Goal: Transaction & Acquisition: Purchase product/service

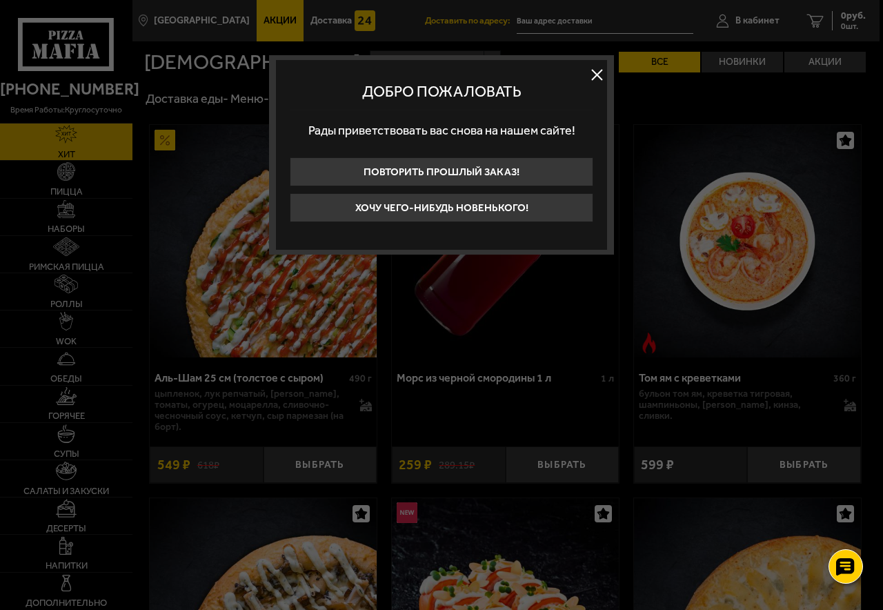
click at [604, 77] on button at bounding box center [596, 74] width 21 height 21
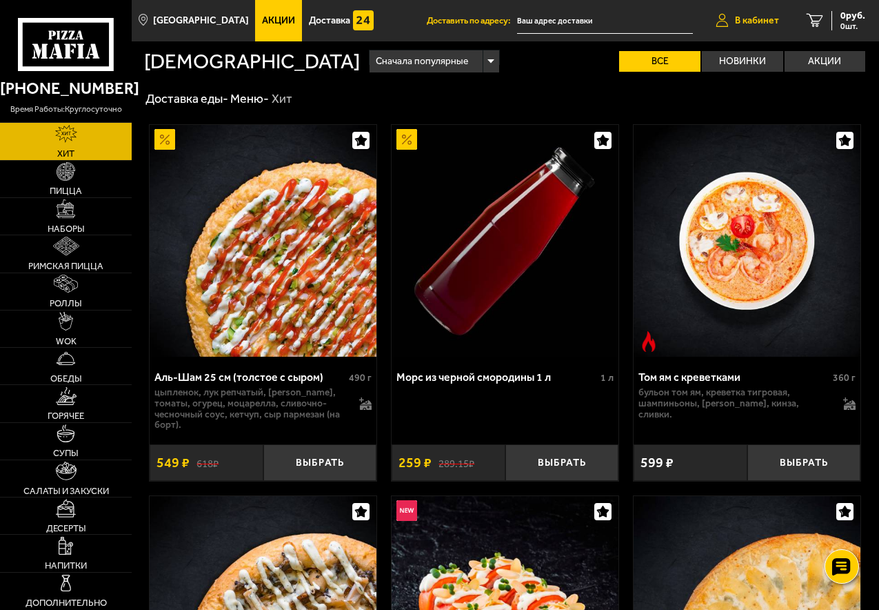
click at [740, 25] on span "В кабинет" at bounding box center [757, 21] width 44 height 10
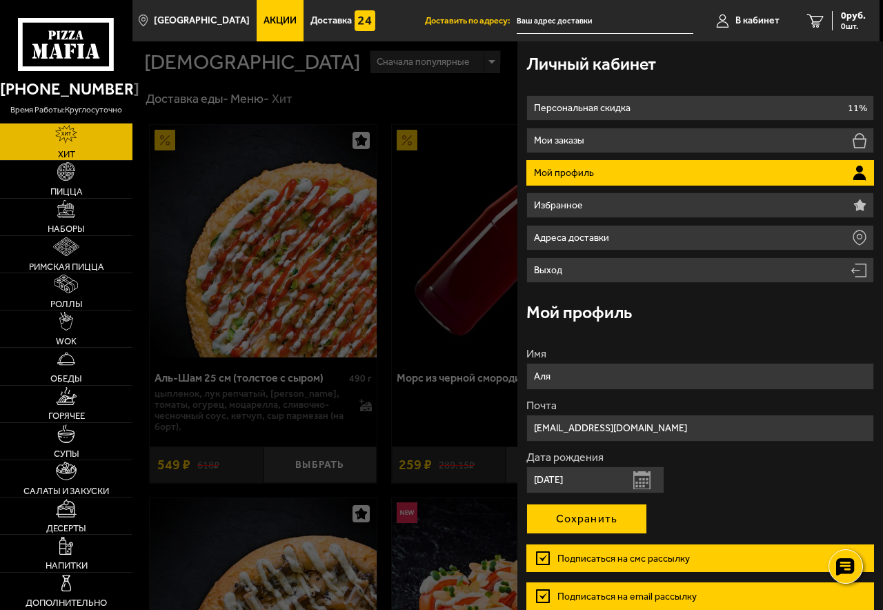
click at [611, 521] on button "Сохранить" at bounding box center [586, 519] width 121 height 30
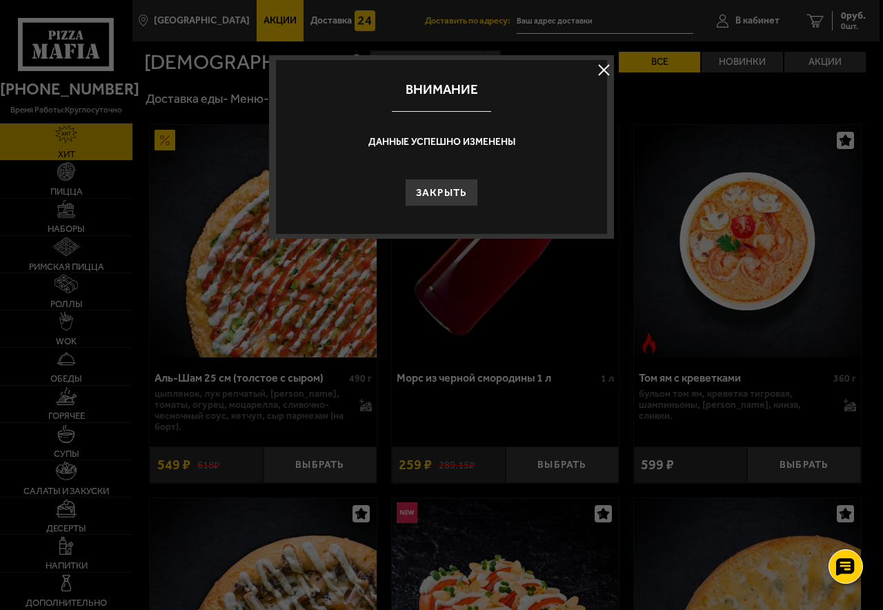
click at [606, 69] on button at bounding box center [603, 69] width 21 height 21
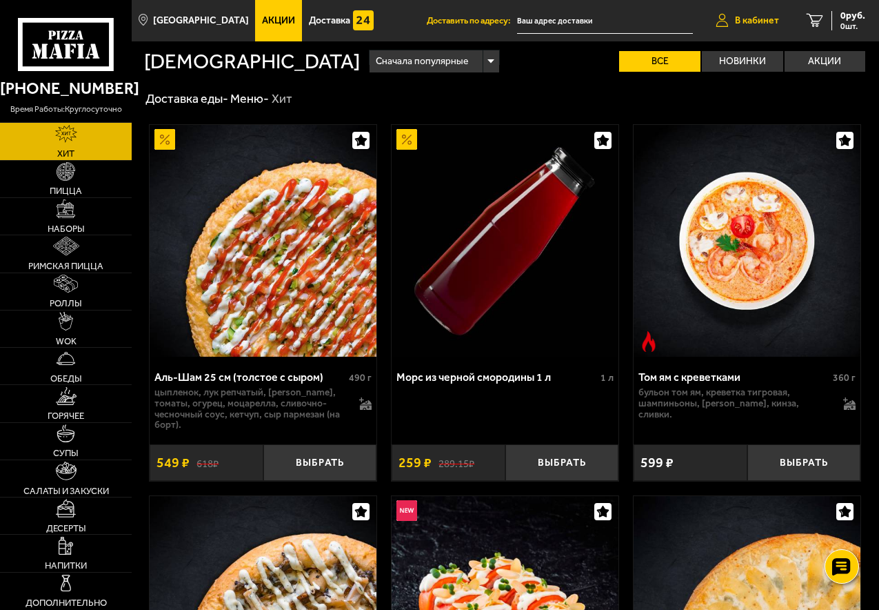
click at [748, 24] on span "В кабинет" at bounding box center [757, 21] width 44 height 10
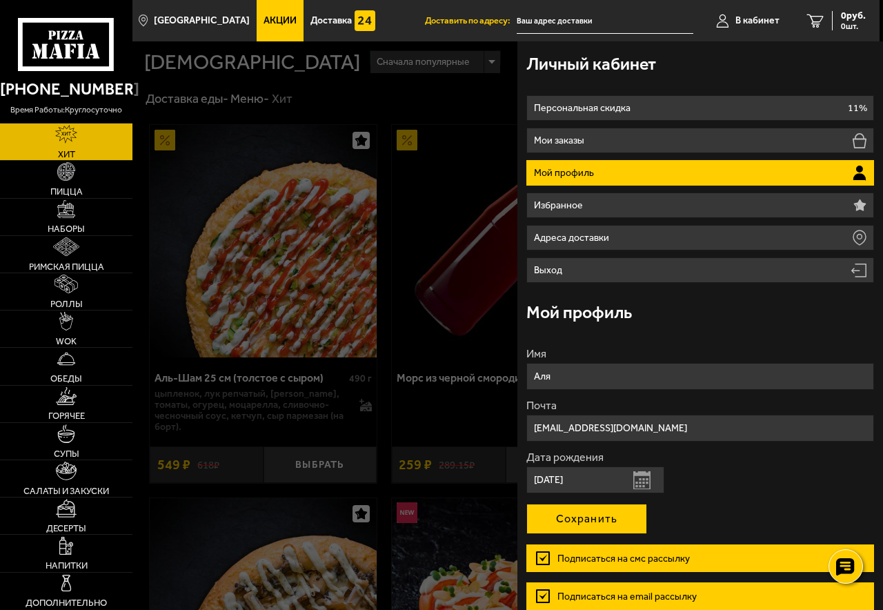
click at [599, 513] on button "Сохранить" at bounding box center [586, 519] width 121 height 30
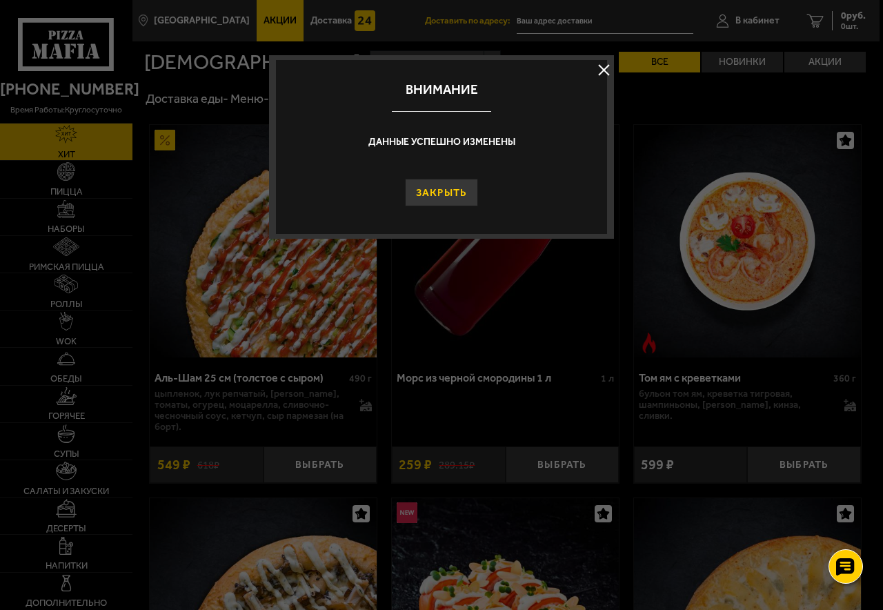
click at [458, 193] on button "Закрыть" at bounding box center [442, 193] width 74 height 28
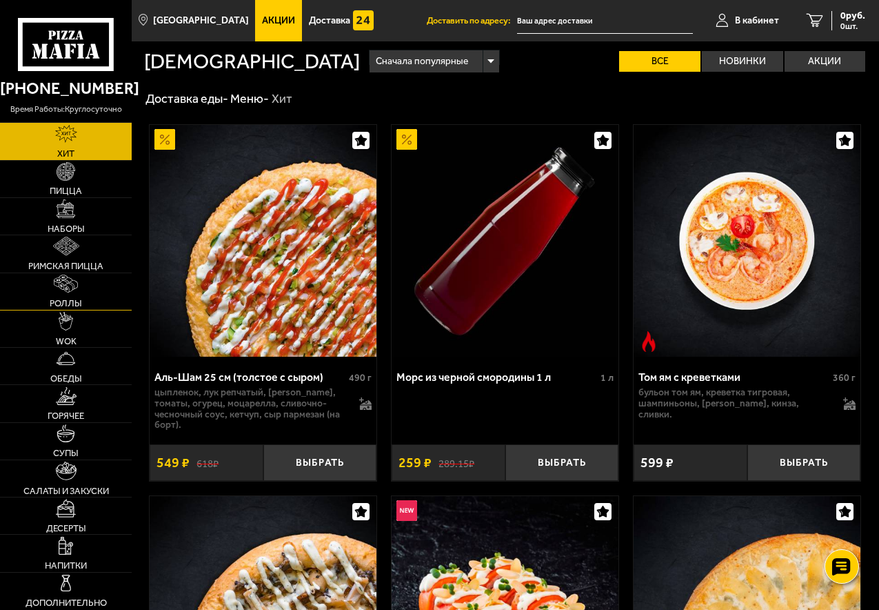
click at [89, 291] on link "Роллы" at bounding box center [66, 291] width 132 height 37
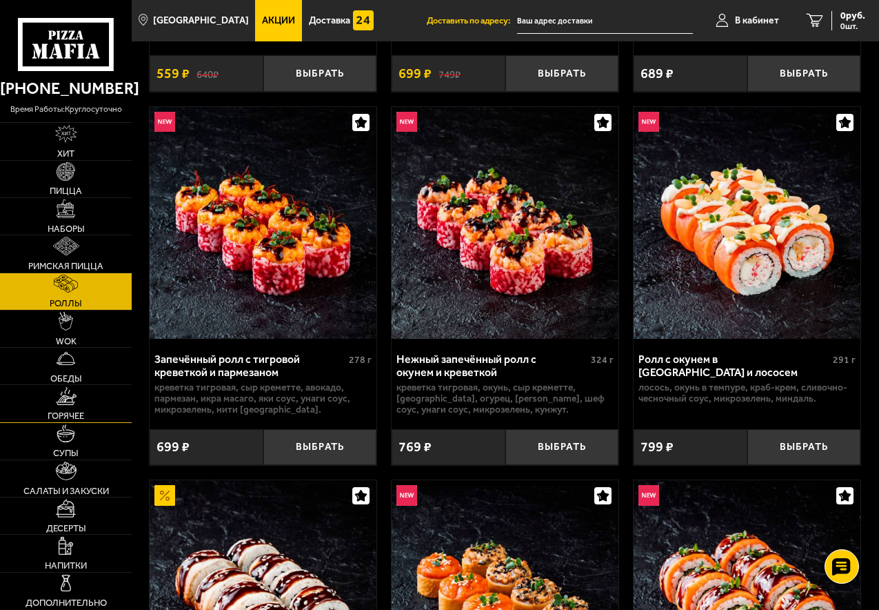
scroll to position [414, 0]
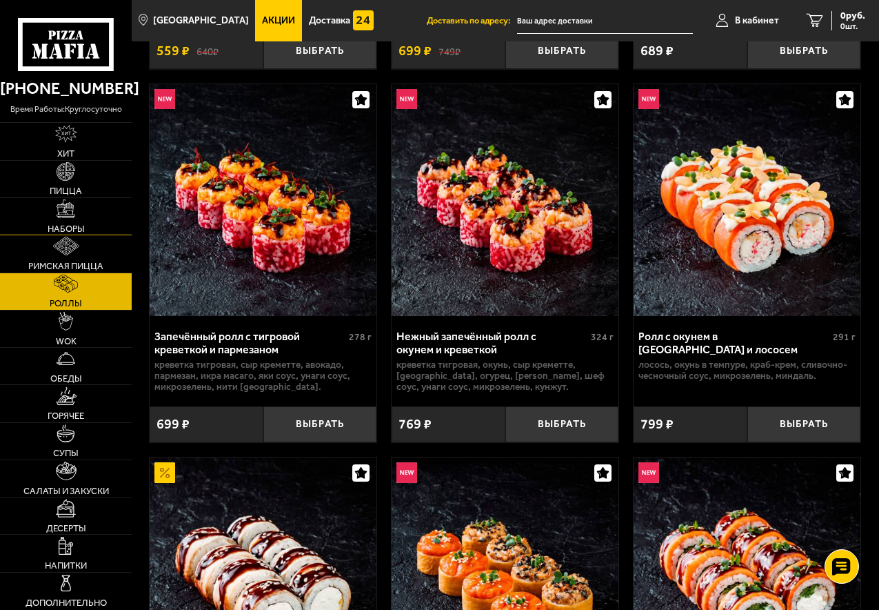
click at [70, 221] on link "Наборы" at bounding box center [66, 216] width 132 height 37
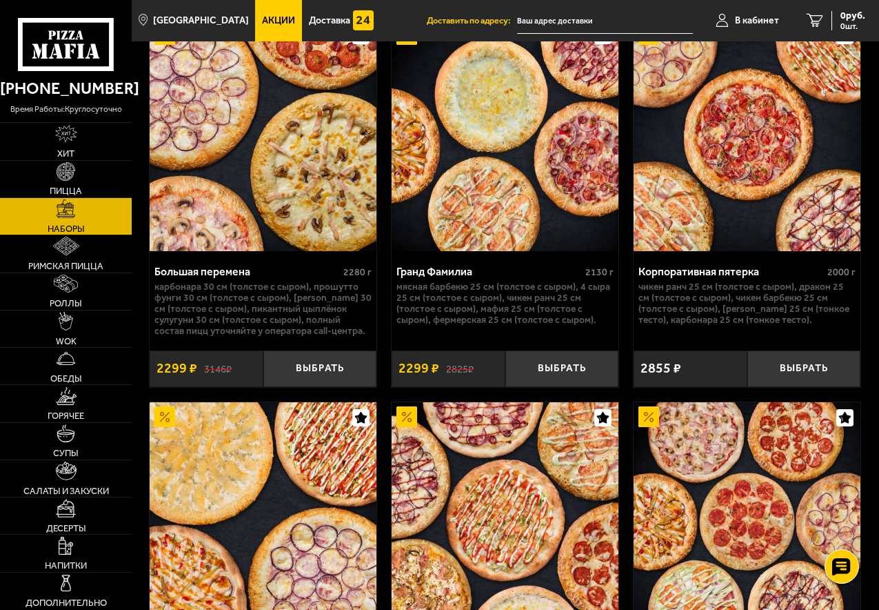
scroll to position [3035, 0]
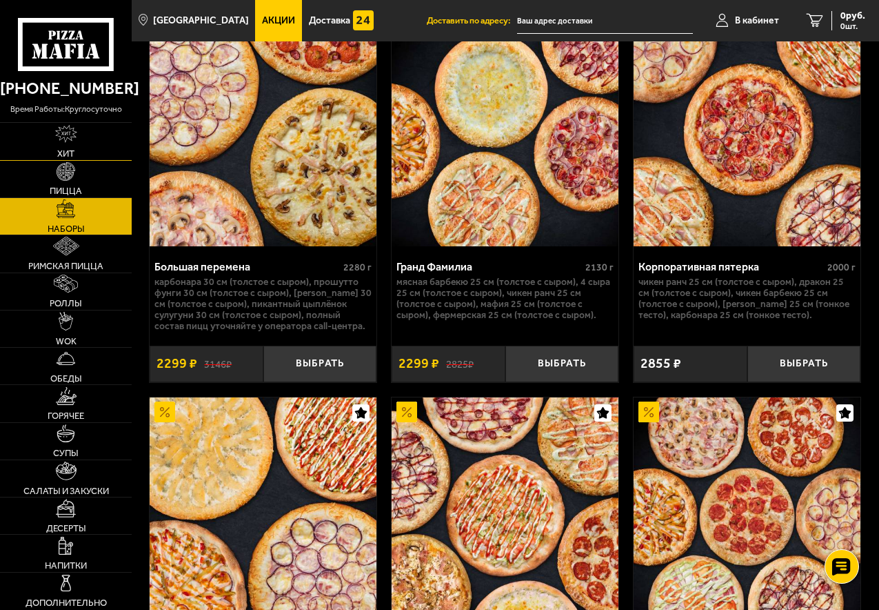
click at [91, 142] on link "Хит" at bounding box center [66, 141] width 132 height 37
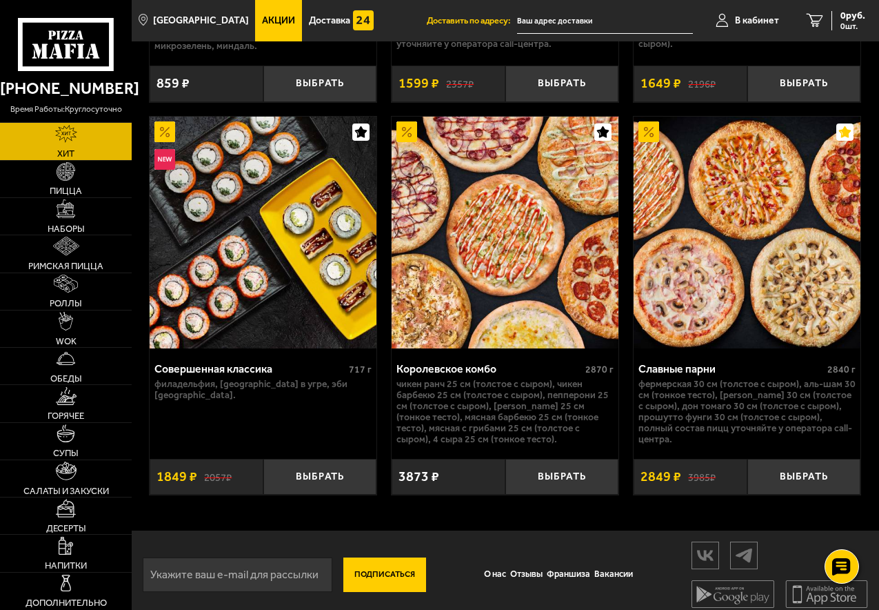
scroll to position [1522, 0]
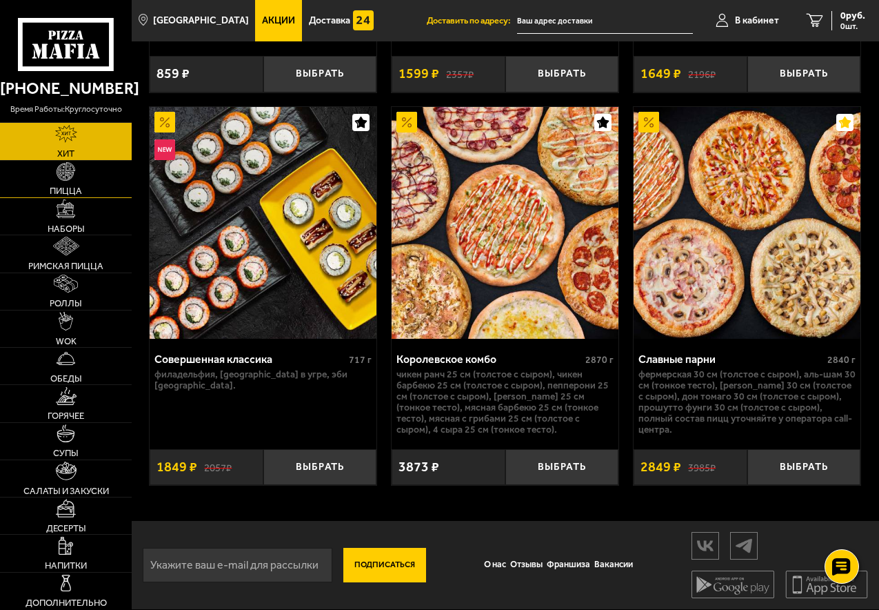
click at [52, 174] on link "Пицца" at bounding box center [66, 179] width 132 height 37
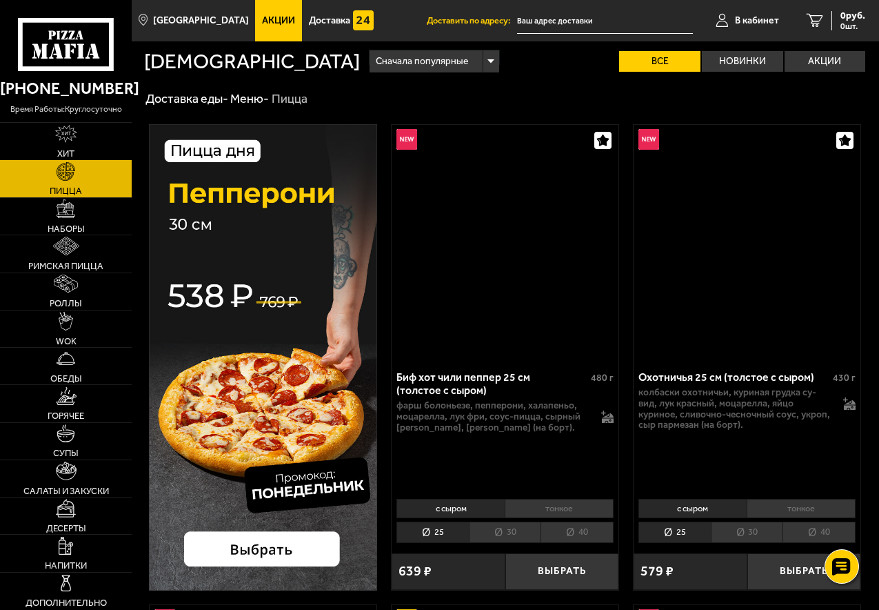
click at [54, 143] on link "Хит" at bounding box center [66, 141] width 132 height 37
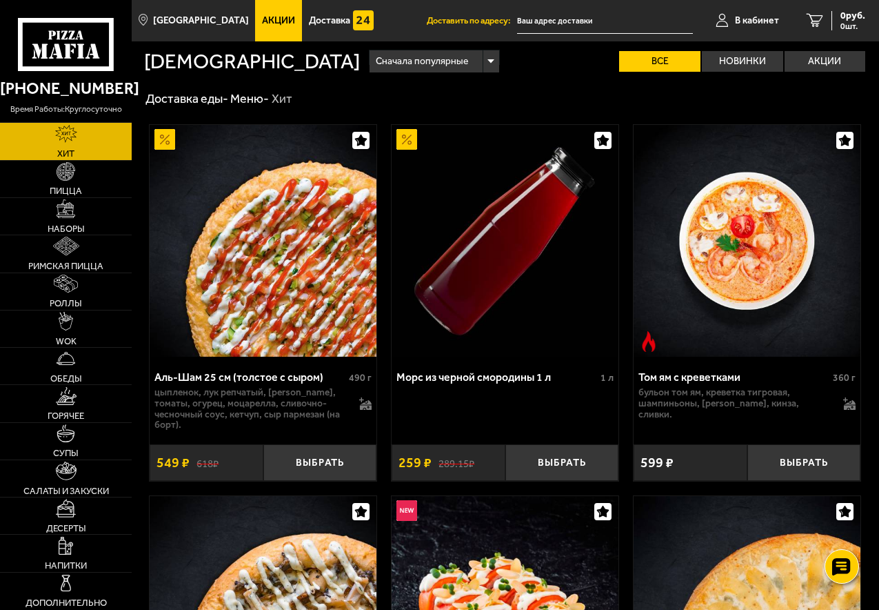
click at [68, 49] on use at bounding box center [67, 50] width 7 height 15
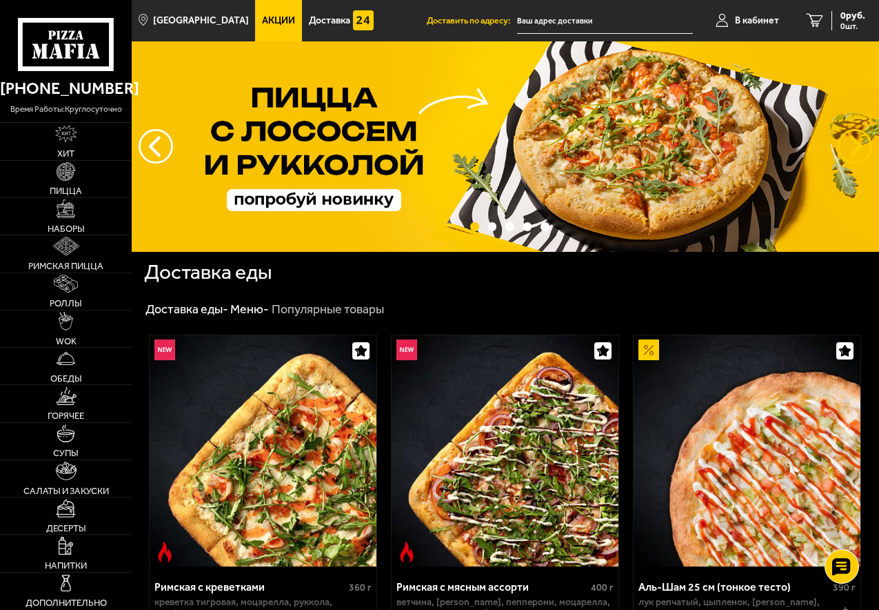
click at [862, 148] on button "предыдущий" at bounding box center [855, 146] width 34 height 34
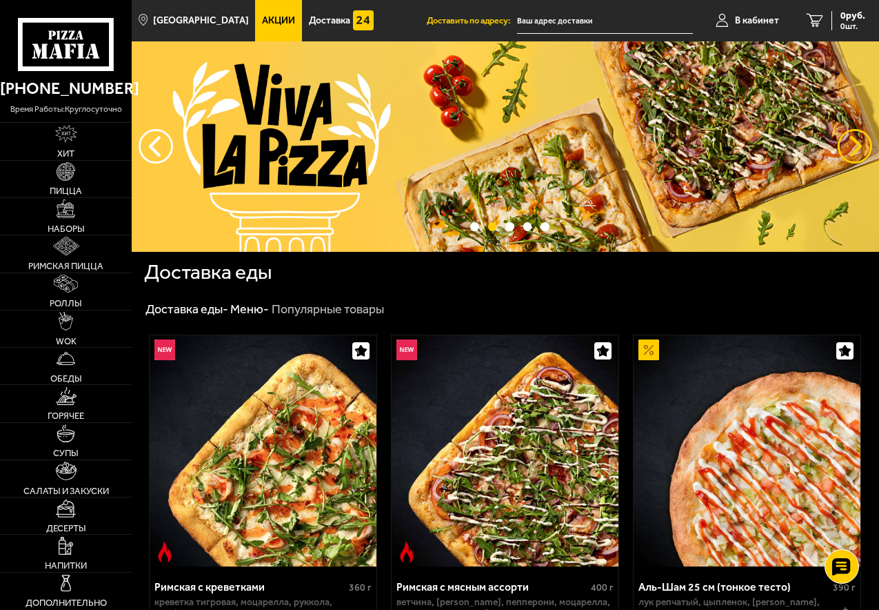
click at [862, 148] on button "предыдущий" at bounding box center [855, 146] width 34 height 34
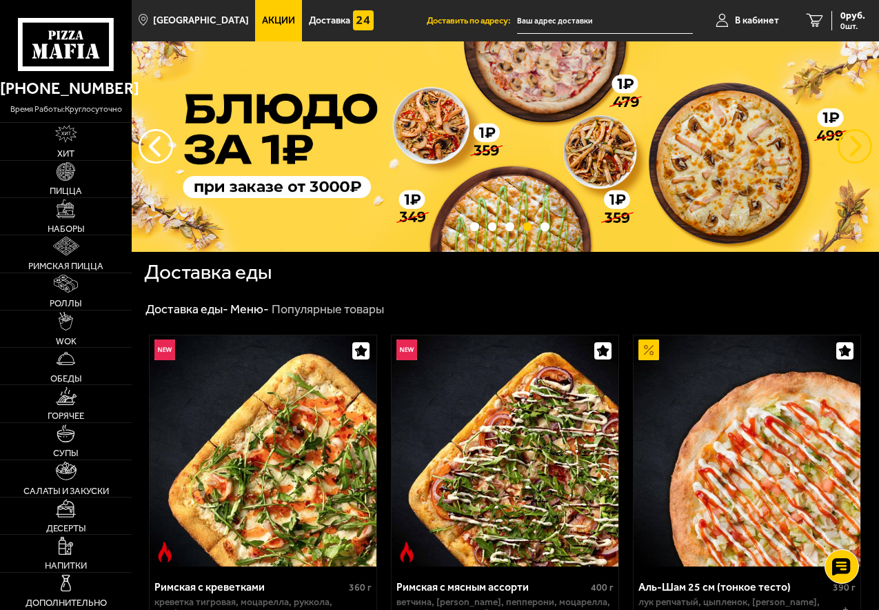
click at [861, 148] on button "предыдущий" at bounding box center [855, 146] width 34 height 34
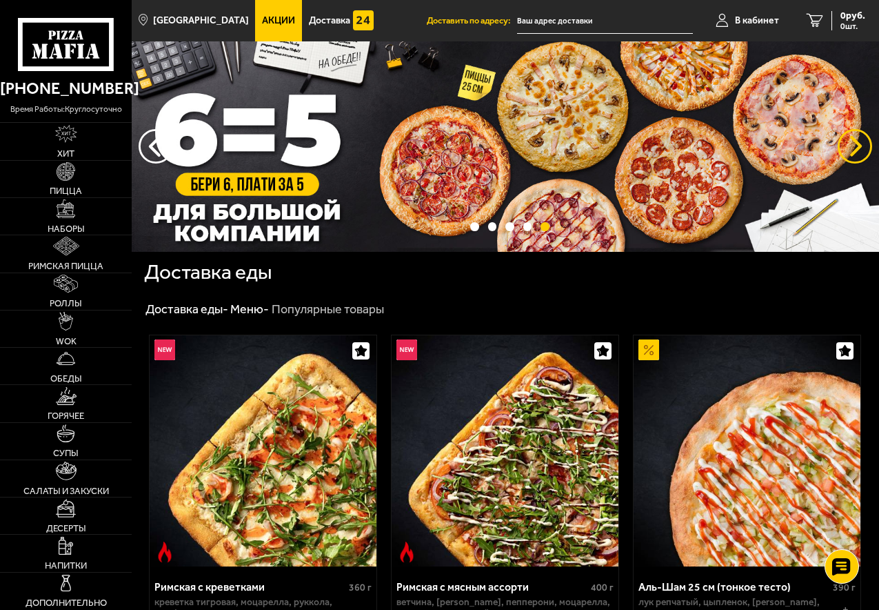
click at [861, 148] on button "предыдущий" at bounding box center [855, 146] width 34 height 34
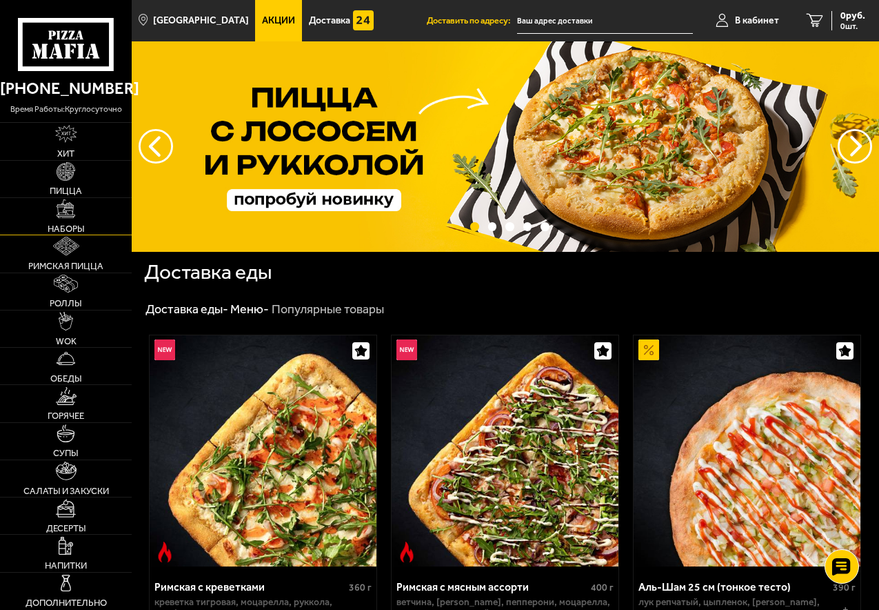
click at [62, 217] on img at bounding box center [66, 208] width 19 height 19
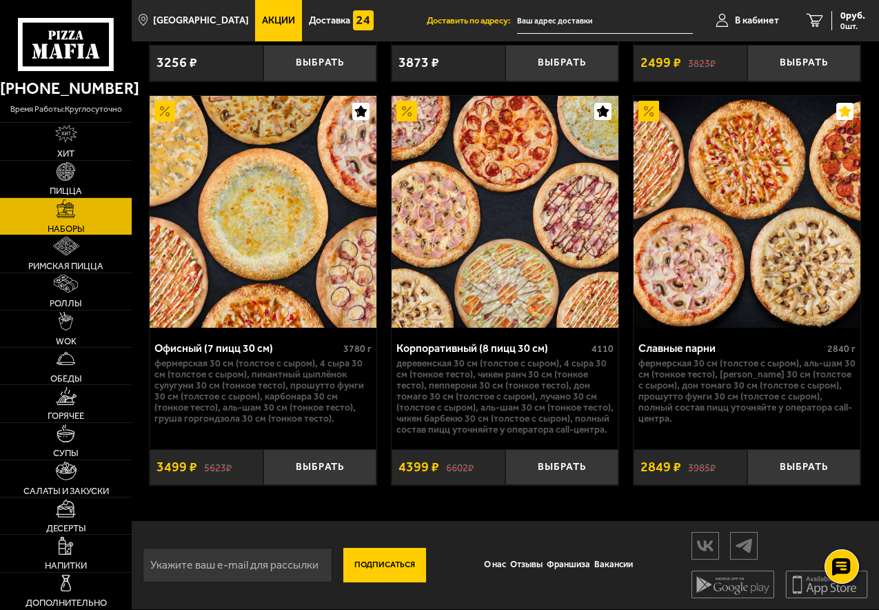
scroll to position [3745, 0]
click at [72, 575] on img at bounding box center [66, 583] width 19 height 19
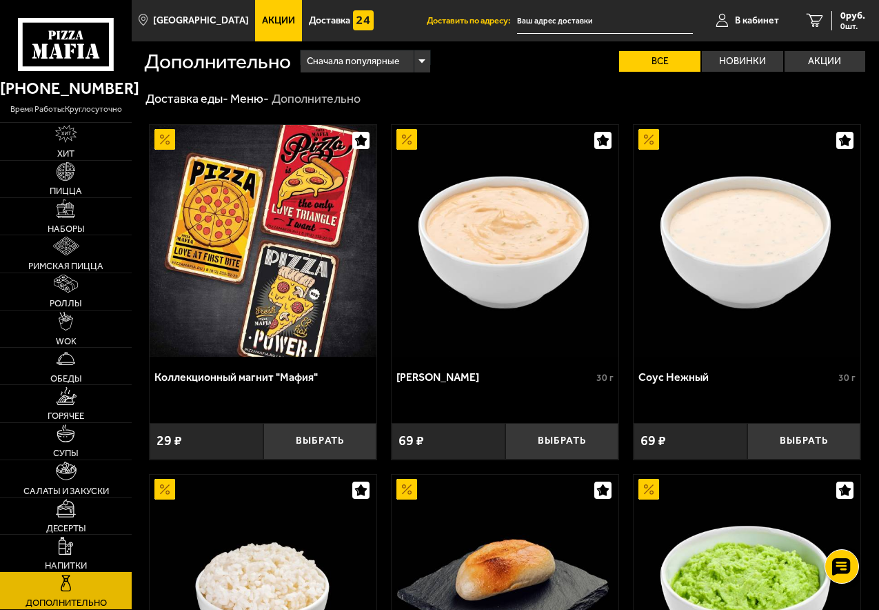
click at [69, 555] on img at bounding box center [66, 546] width 14 height 19
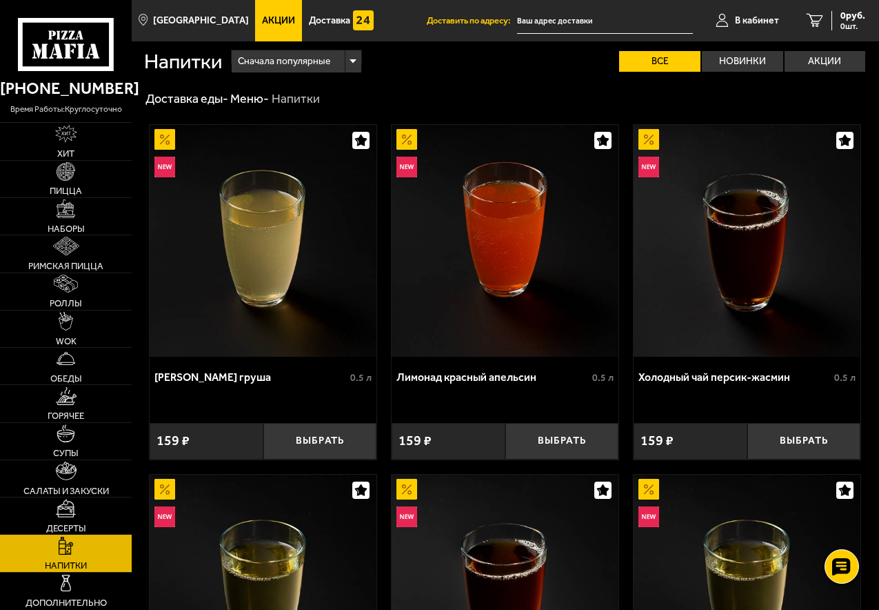
click at [267, 337] on img at bounding box center [263, 241] width 227 height 232
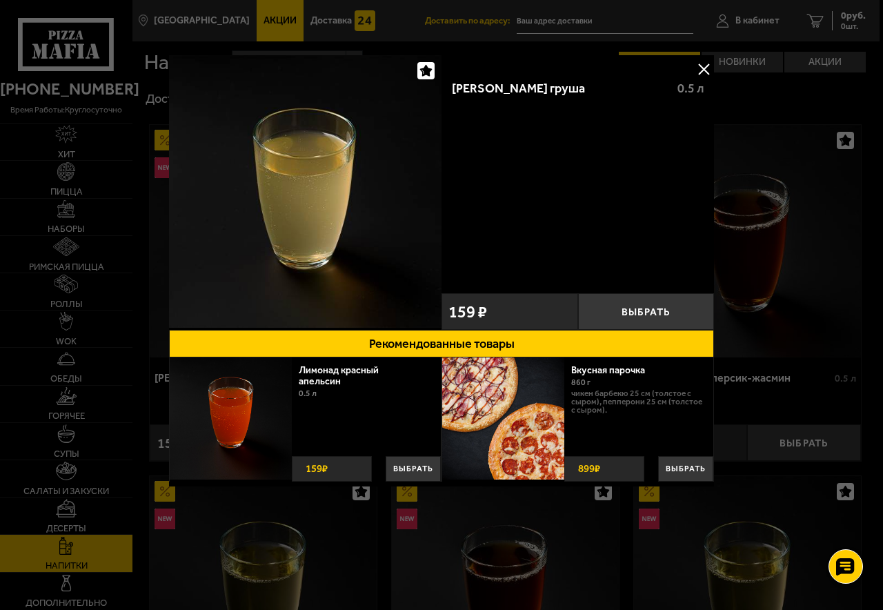
click at [631, 81] on div "[PERSON_NAME] груша" at bounding box center [559, 88] width 214 height 15
click at [684, 82] on span "0.5 л" at bounding box center [690, 88] width 26 height 15
click at [706, 68] on button at bounding box center [703, 69] width 21 height 21
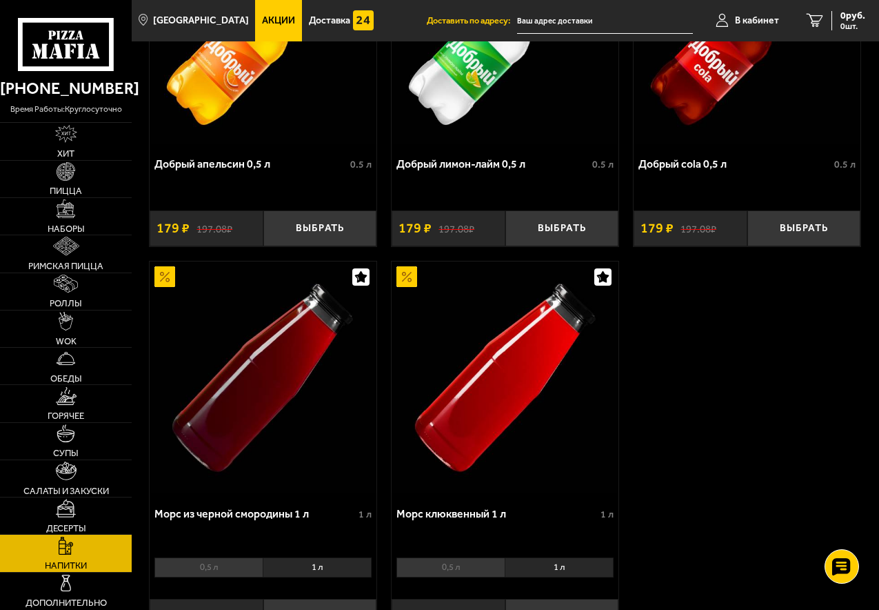
scroll to position [1449, 0]
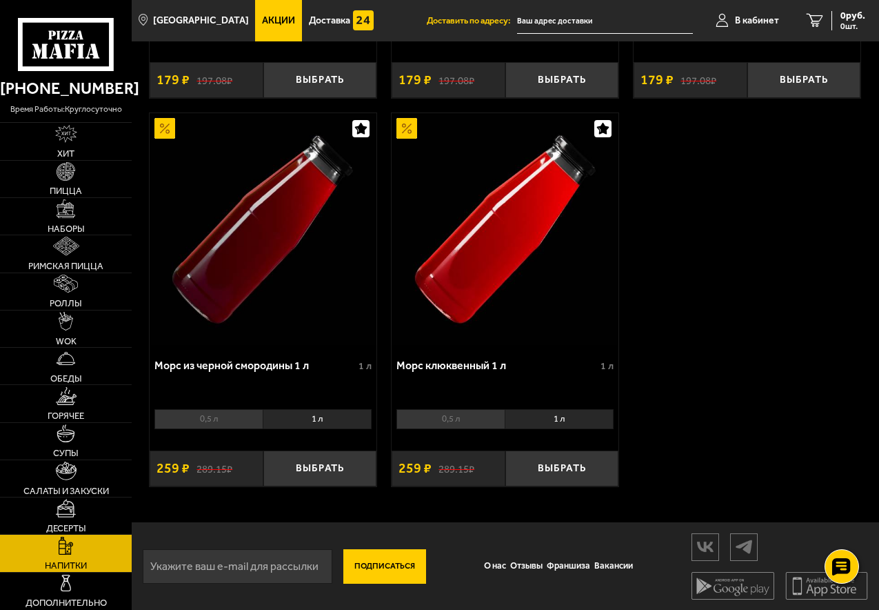
click at [536, 424] on li "1 л" at bounding box center [559, 418] width 109 height 19
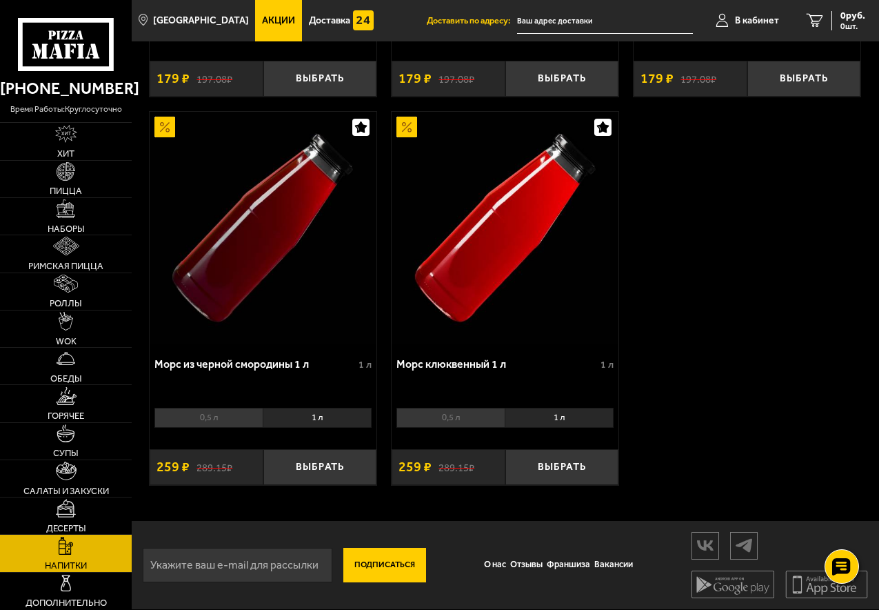
scroll to position [1457, 0]
click at [548, 421] on li "1 л" at bounding box center [559, 417] width 109 height 19
click at [548, 420] on li "1 л" at bounding box center [559, 417] width 109 height 19
click at [541, 417] on li "1 л" at bounding box center [559, 417] width 109 height 19
click at [330, 419] on li "1 л" at bounding box center [317, 417] width 109 height 19
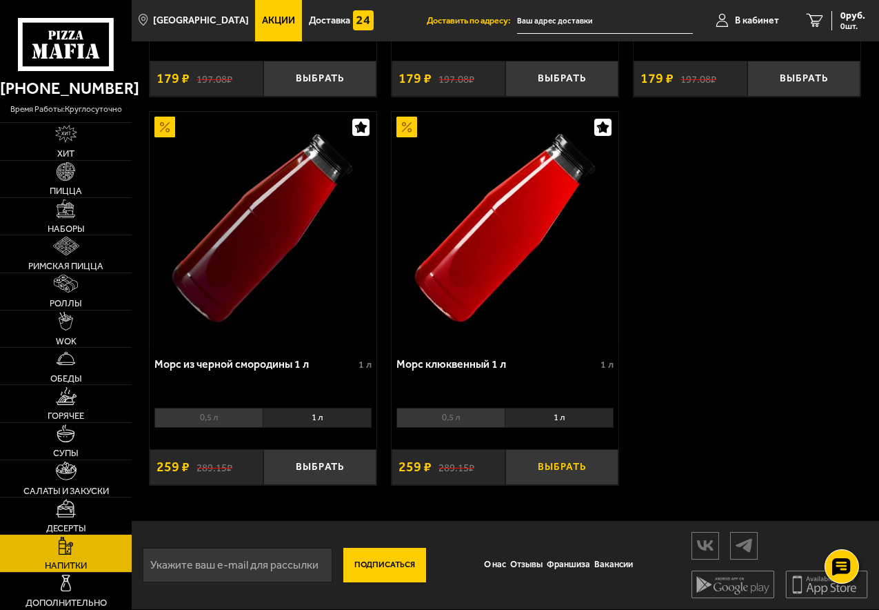
click at [557, 463] on button "Выбрать" at bounding box center [563, 467] width 114 height 37
click at [581, 415] on li "1 л" at bounding box center [559, 417] width 109 height 19
click at [596, 469] on button "+" at bounding box center [600, 467] width 38 height 37
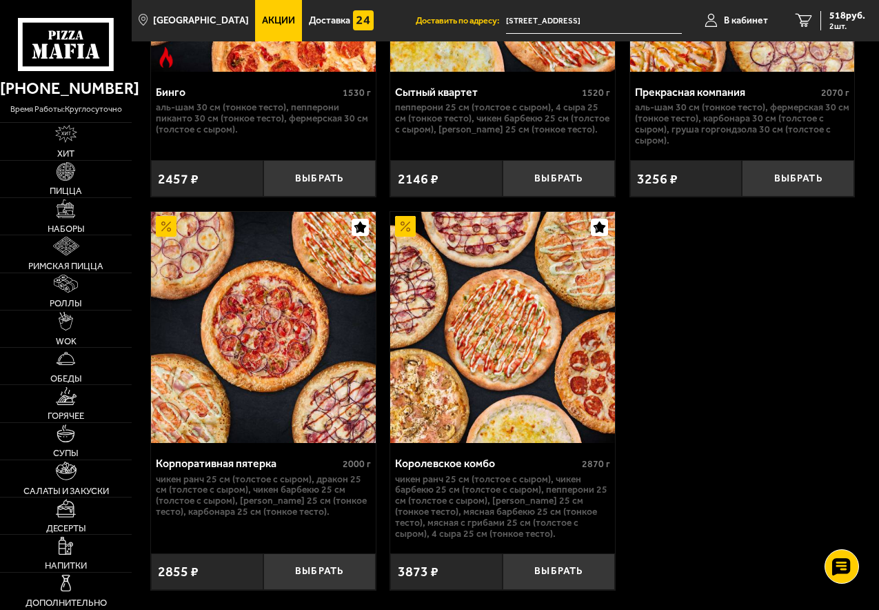
scroll to position [2069, 0]
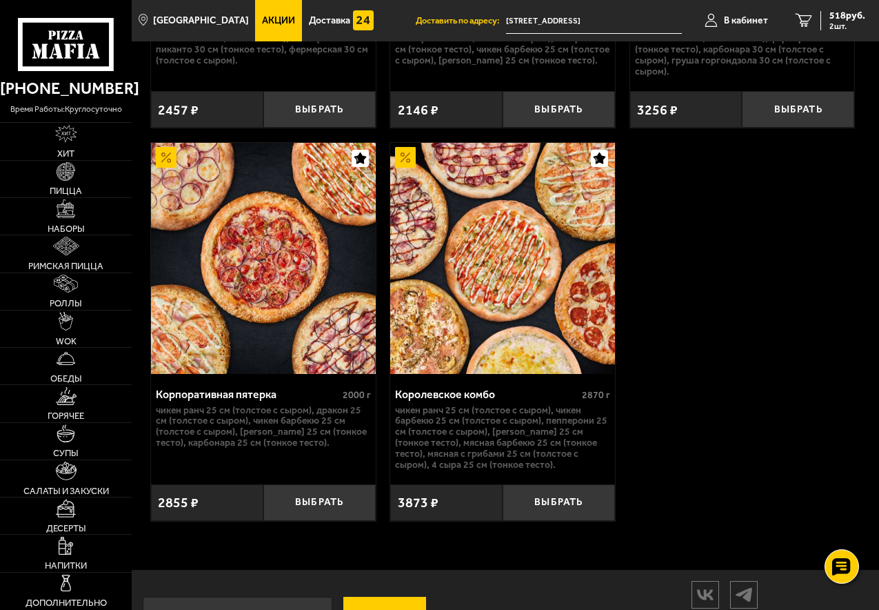
click at [284, 228] on img at bounding box center [263, 259] width 224 height 232
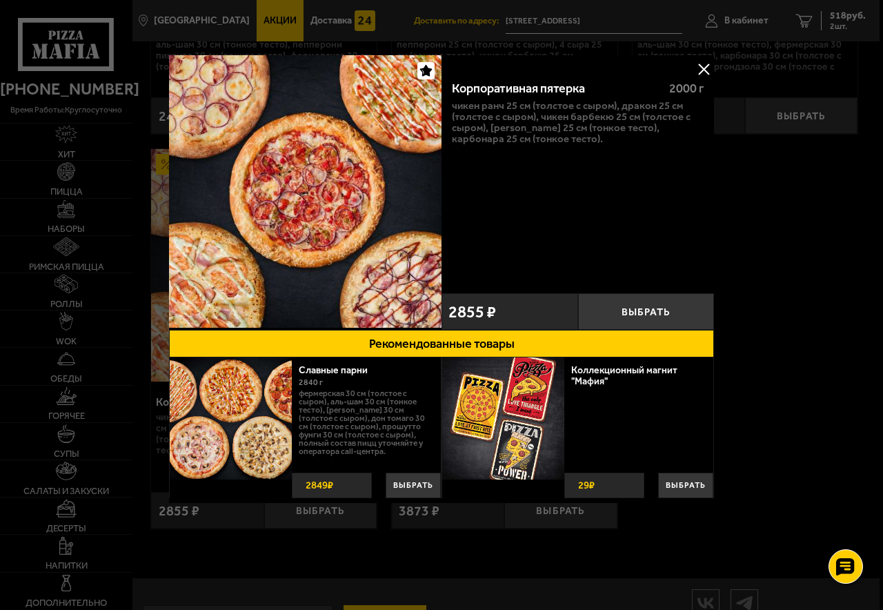
click at [693, 69] on div "Корпоративная пятерка 2000 г Чикен Ранч 25 см (толстое с сыром), Дракон 25 см (…" at bounding box center [577, 177] width 272 height 217
click at [704, 68] on button at bounding box center [703, 69] width 21 height 21
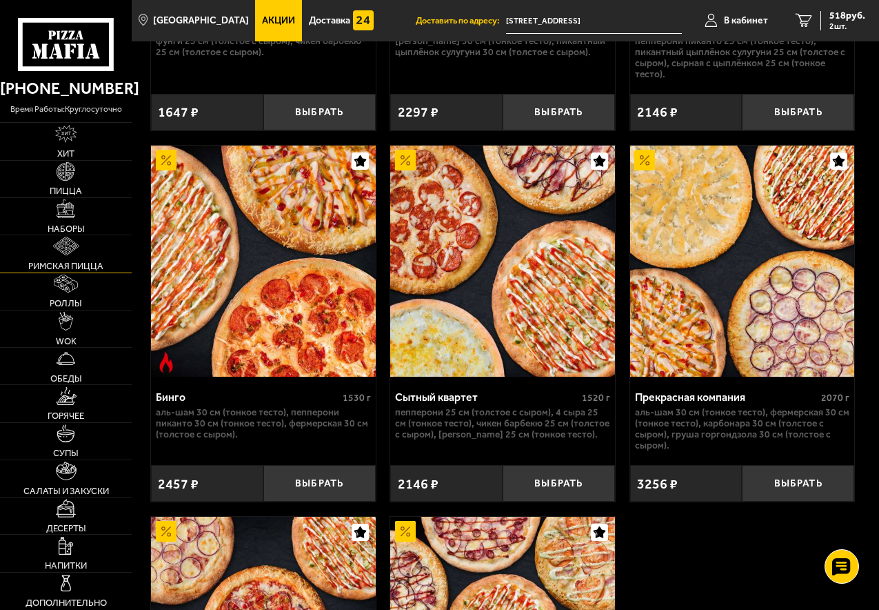
scroll to position [1588, 0]
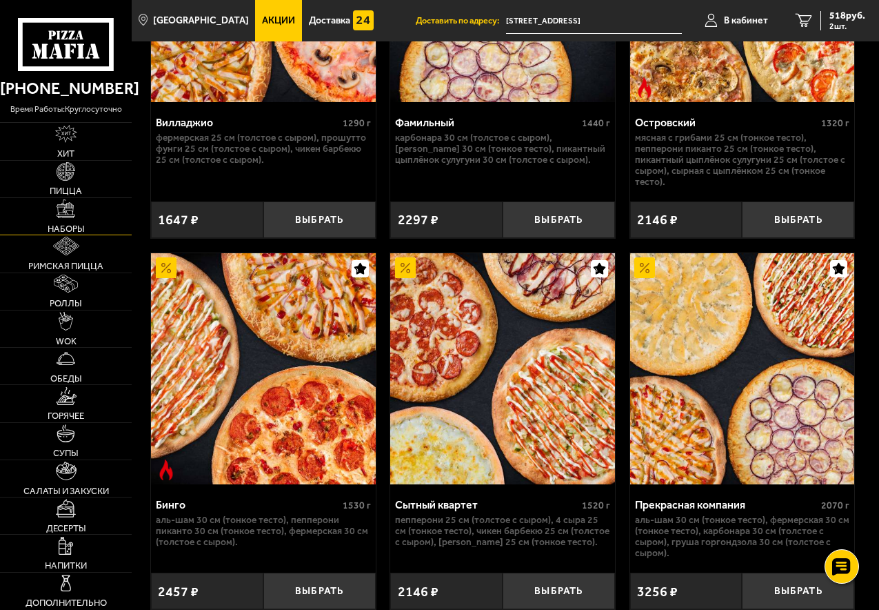
click at [81, 226] on span "Наборы" at bounding box center [66, 228] width 37 height 9
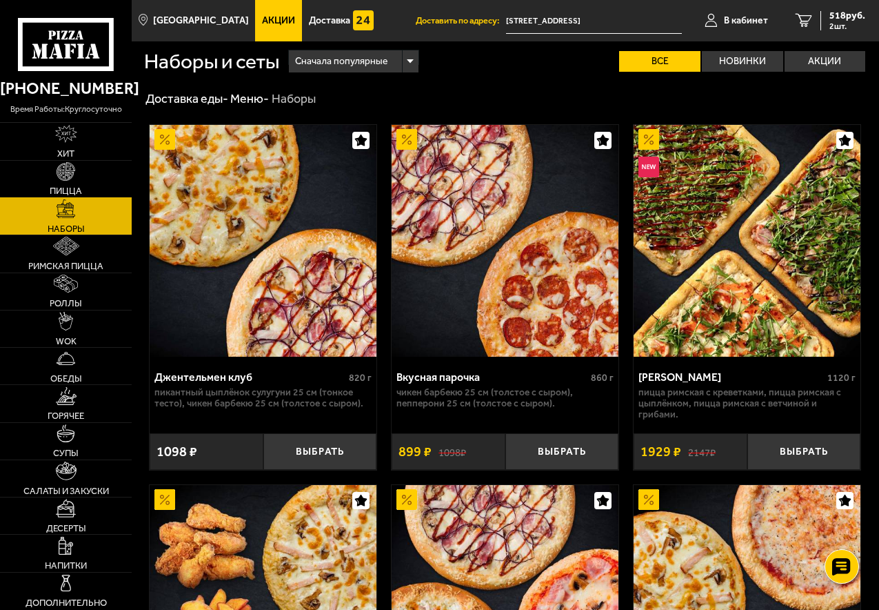
click at [75, 175] on img at bounding box center [66, 171] width 19 height 19
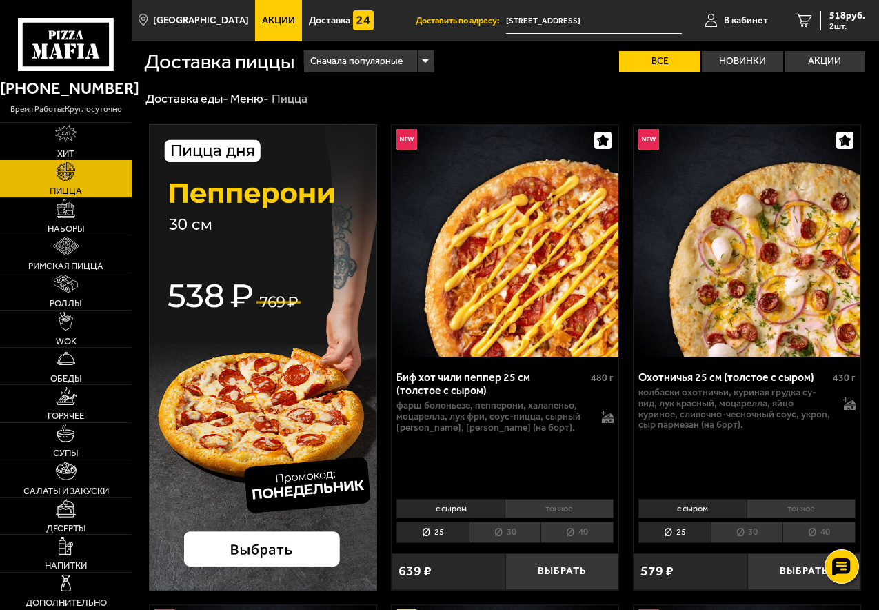
click at [67, 146] on link "Хит" at bounding box center [66, 141] width 132 height 37
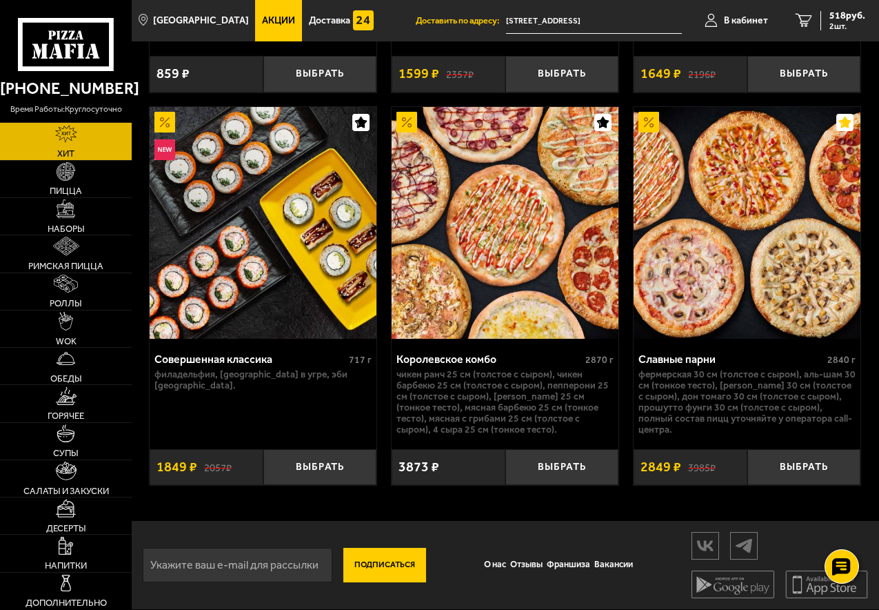
scroll to position [1522, 0]
click at [65, 191] on span "Пицца" at bounding box center [66, 190] width 32 height 9
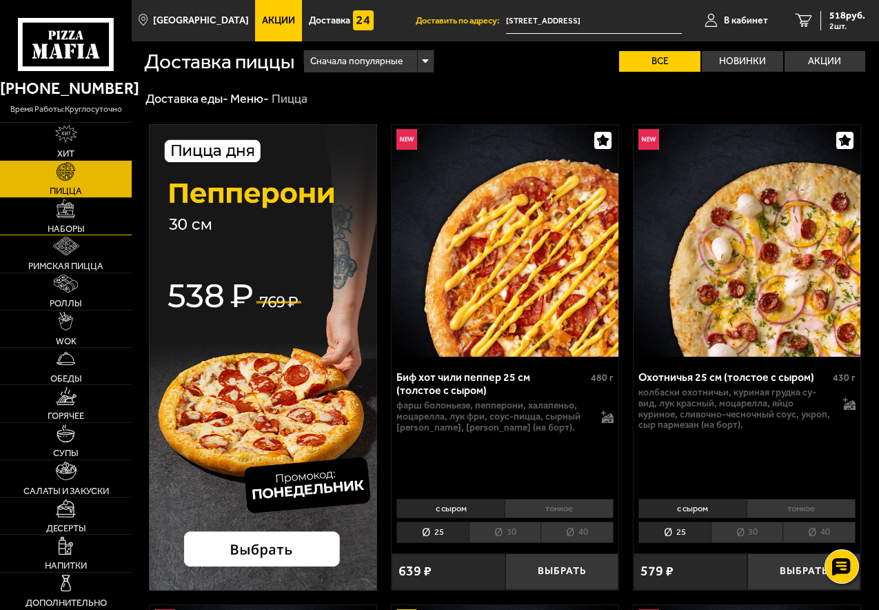
click at [62, 219] on link "Наборы" at bounding box center [66, 216] width 132 height 37
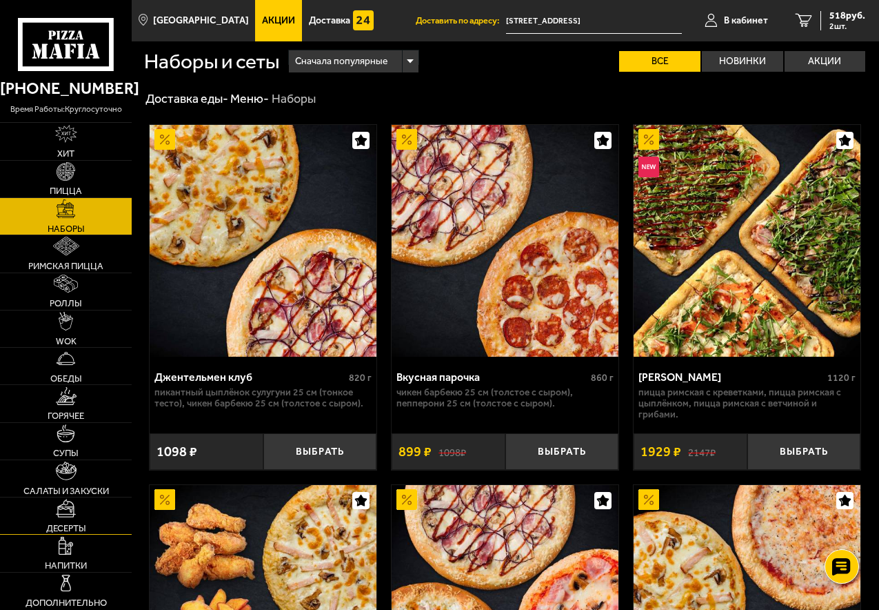
click at [66, 517] on img at bounding box center [66, 508] width 21 height 19
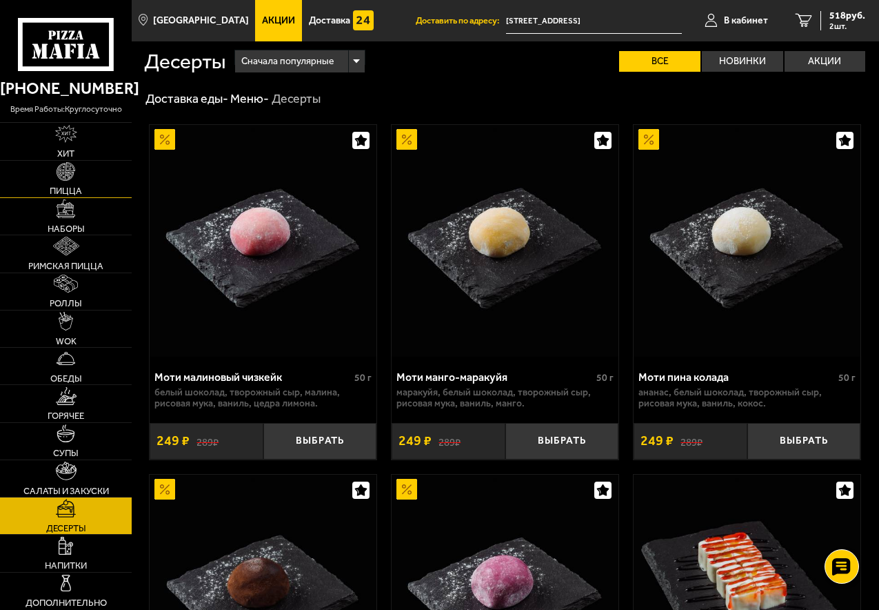
click at [66, 192] on span "Пицца" at bounding box center [66, 190] width 32 height 9
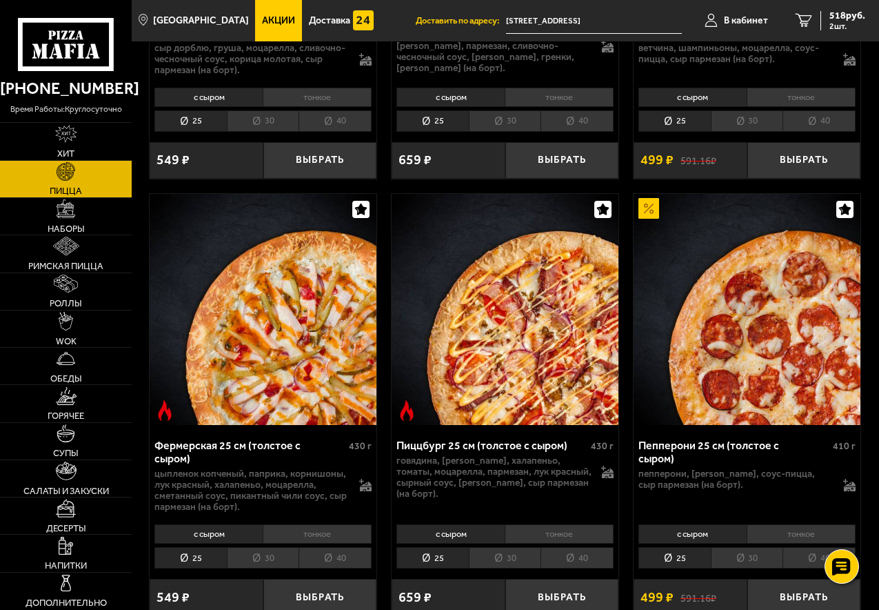
scroll to position [2552, 0]
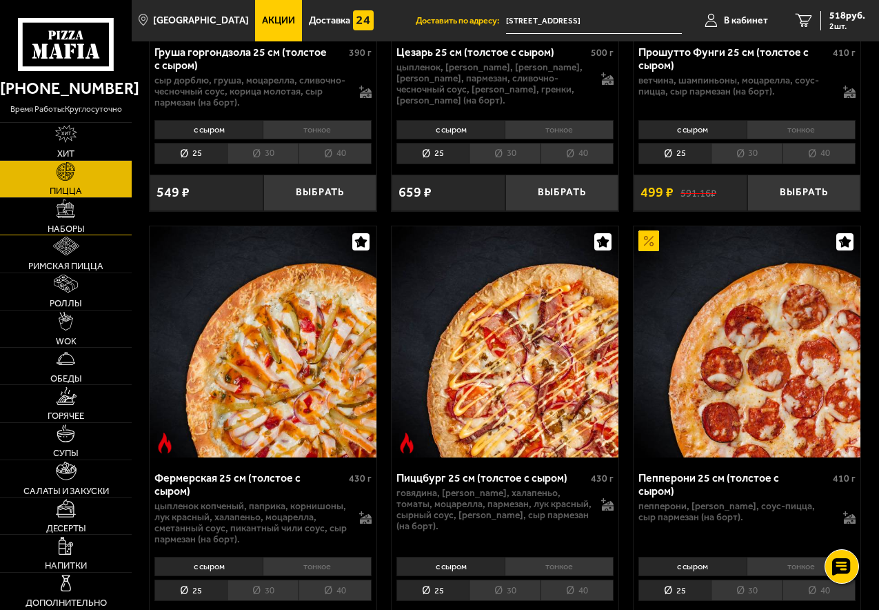
click at [68, 221] on link "Наборы" at bounding box center [66, 216] width 132 height 37
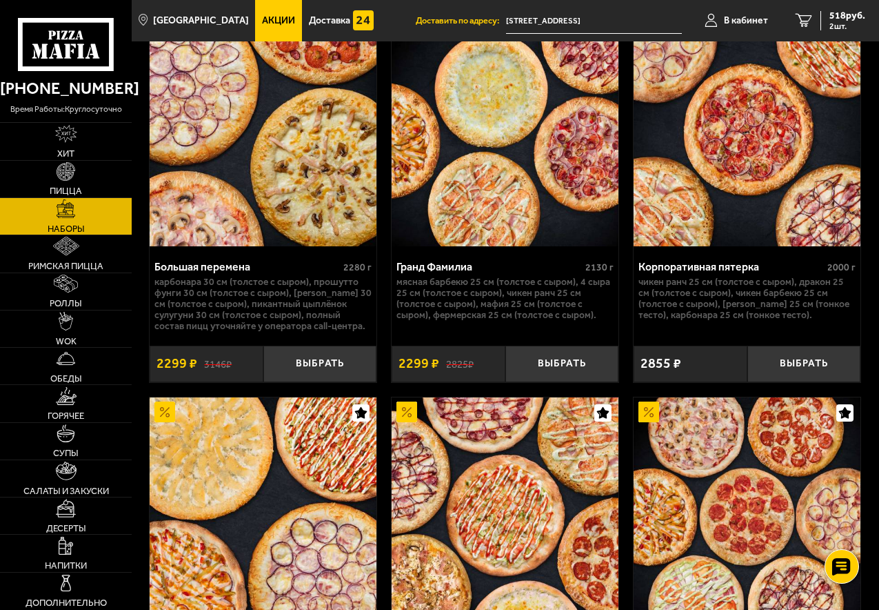
scroll to position [3380, 0]
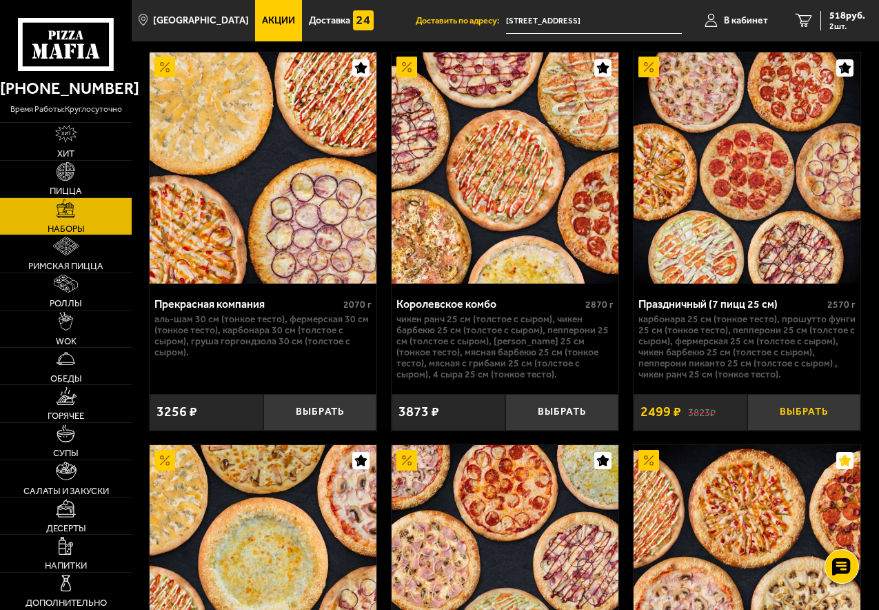
click at [813, 421] on button "Выбрать" at bounding box center [805, 412] width 114 height 37
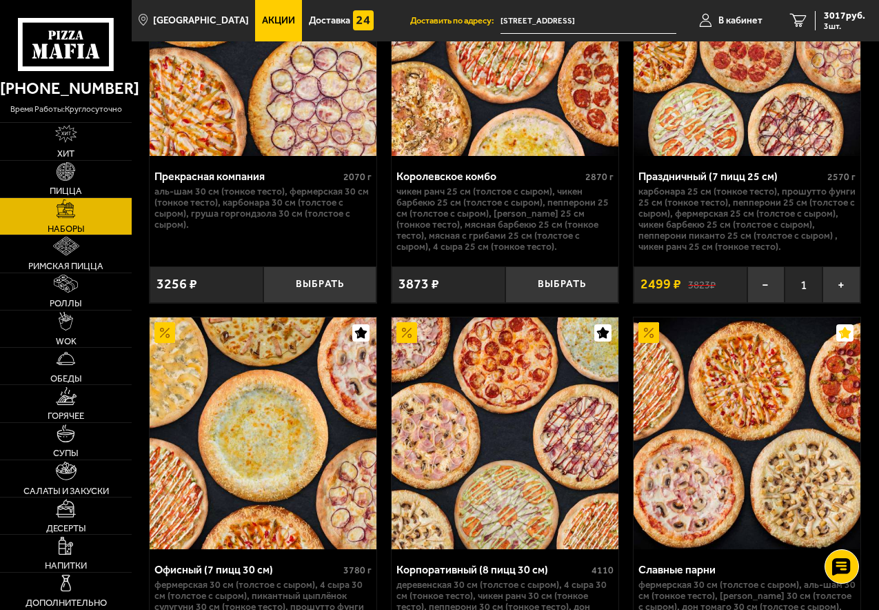
scroll to position [3725, 0]
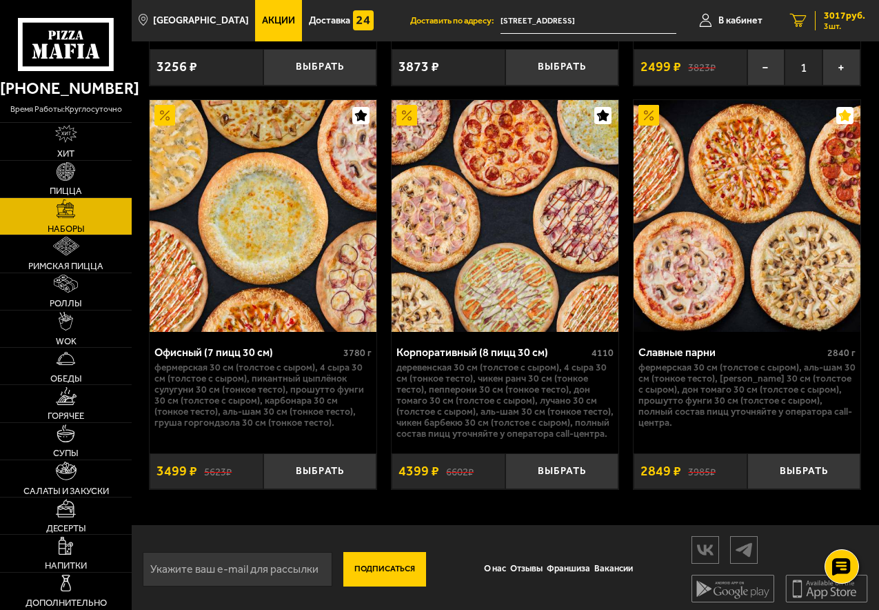
click at [834, 15] on span "3017 руб." at bounding box center [844, 16] width 41 height 10
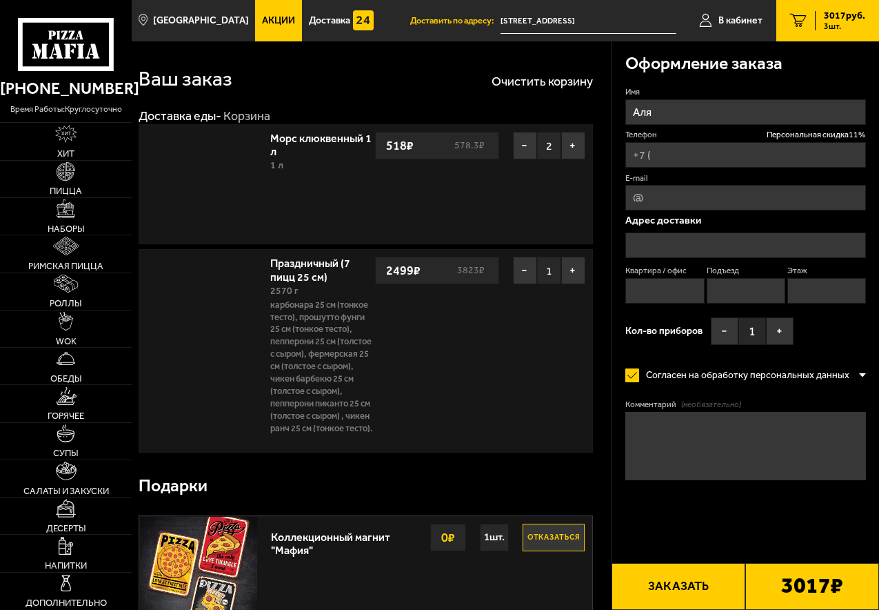
type input "+7 (921) 347-97-09"
type input "Санкт-Петербург, Песочная набережная, 14Б"
type input "0"
type input "1"
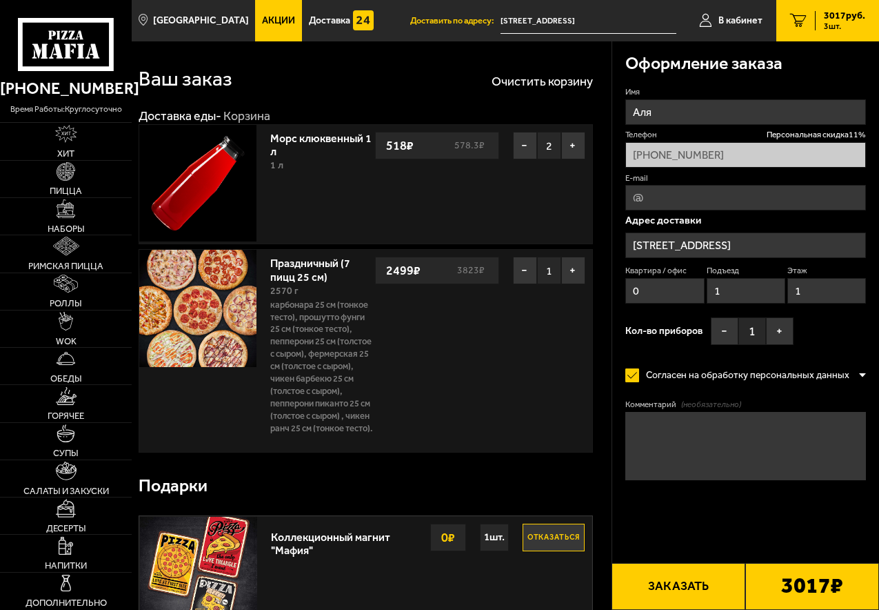
type input "Песочная набережная, 14Б"
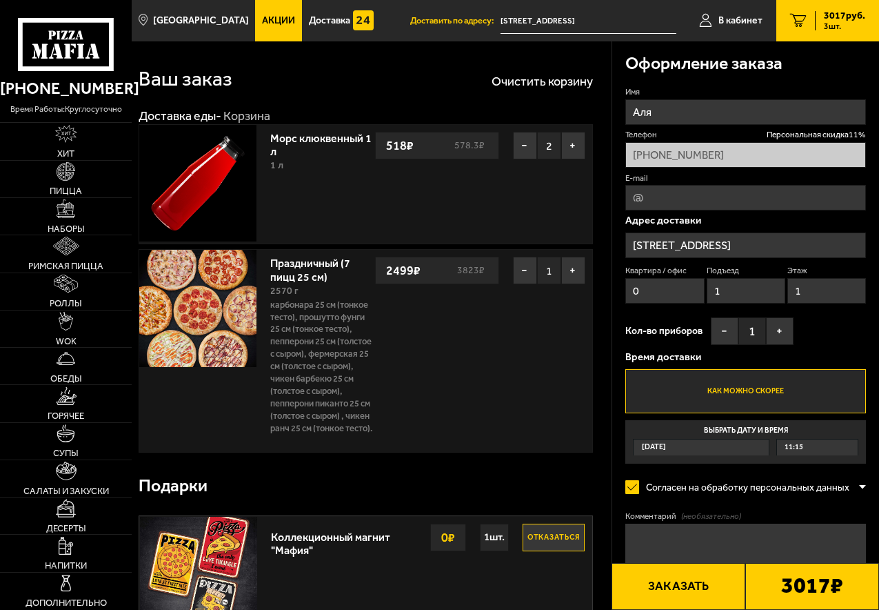
click at [861, 335] on div "Имя Аля Телефон Персональная скидка 11 % +7 (921) 347-97-09 E-mail Адрес достав…" at bounding box center [746, 275] width 241 height 378
click at [729, 450] on div "Сегодня" at bounding box center [701, 447] width 135 height 16
click at [0, 0] on input "Выбрать дату и время Сегодня 11:15" at bounding box center [0, 0] width 0 height 0
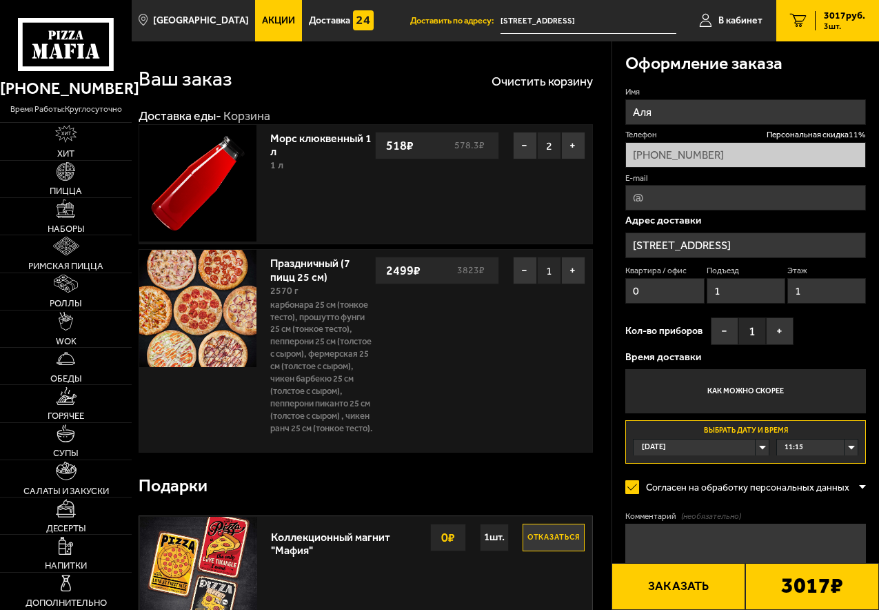
click at [802, 450] on span "11:15" at bounding box center [794, 447] width 19 height 16
click at [806, 448] on div "11:15" at bounding box center [817, 447] width 81 height 16
click at [802, 450] on span "11:15" at bounding box center [794, 447] width 19 height 16
click at [805, 521] on li "14:00" at bounding box center [817, 514] width 79 height 17
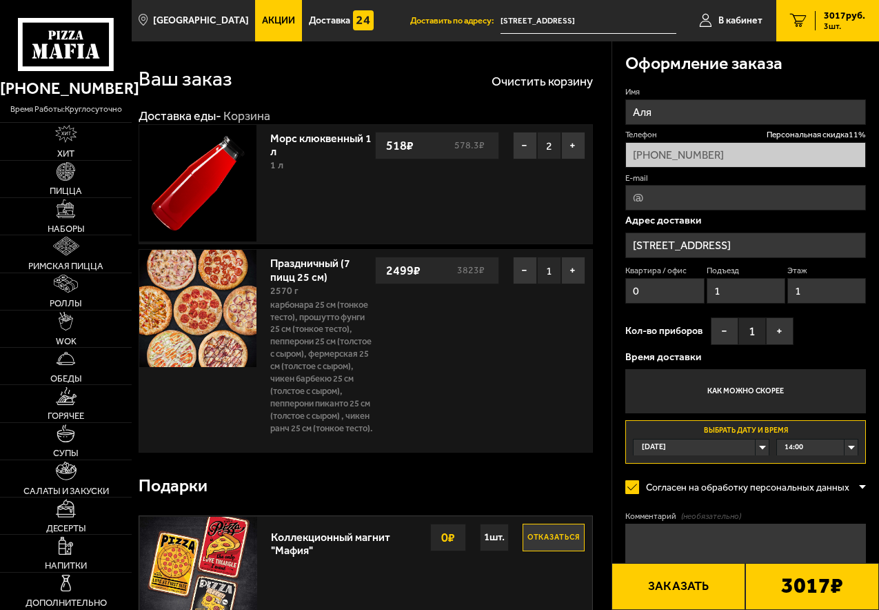
click at [824, 454] on div "14:00" at bounding box center [817, 447] width 81 height 16
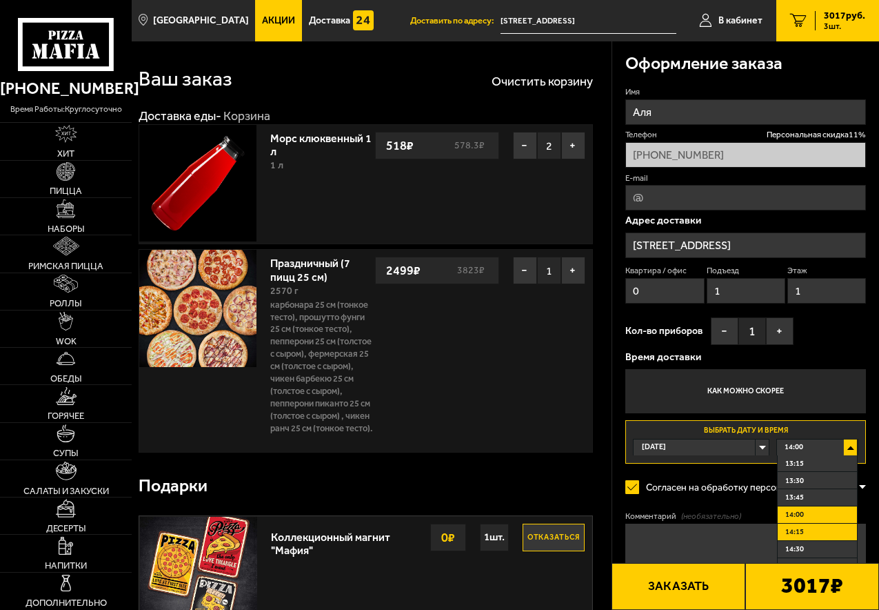
click at [808, 535] on li "14:15" at bounding box center [817, 532] width 79 height 17
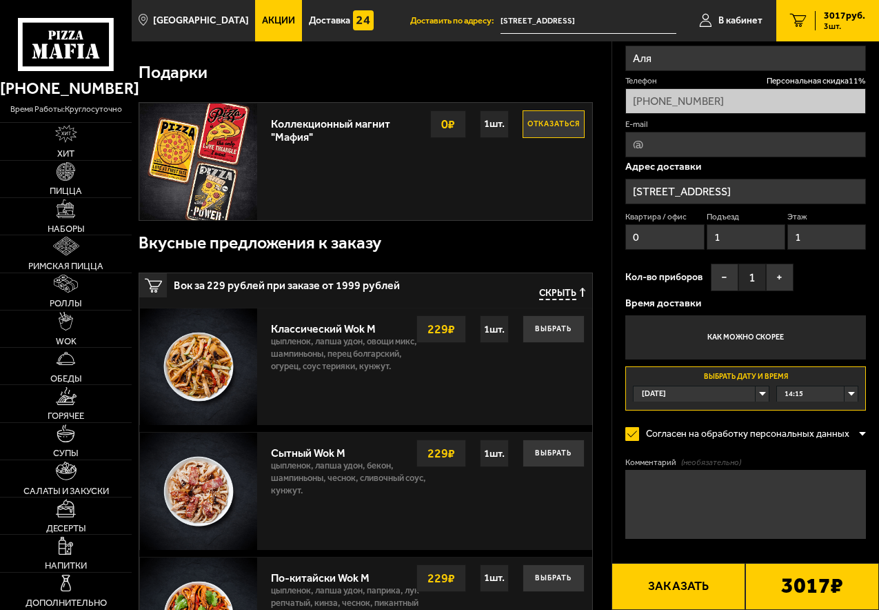
scroll to position [483, 0]
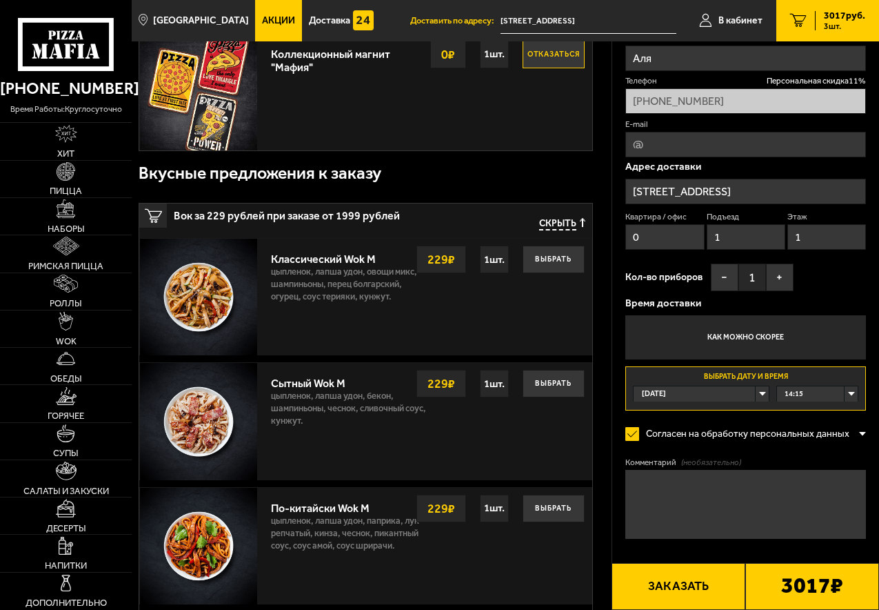
click at [748, 487] on textarea "Комментарий (необязательно)" at bounding box center [746, 504] width 241 height 69
type textarea "П"
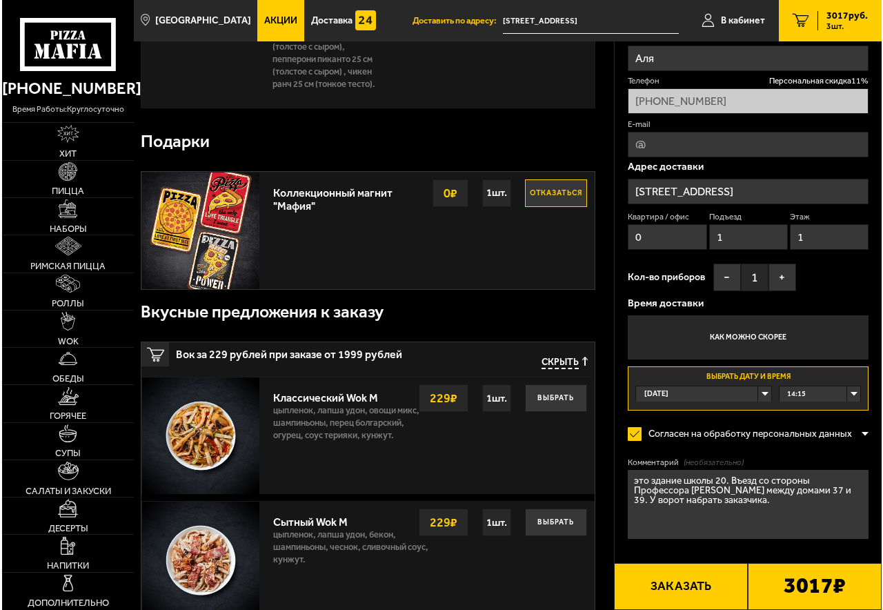
scroll to position [345, 0]
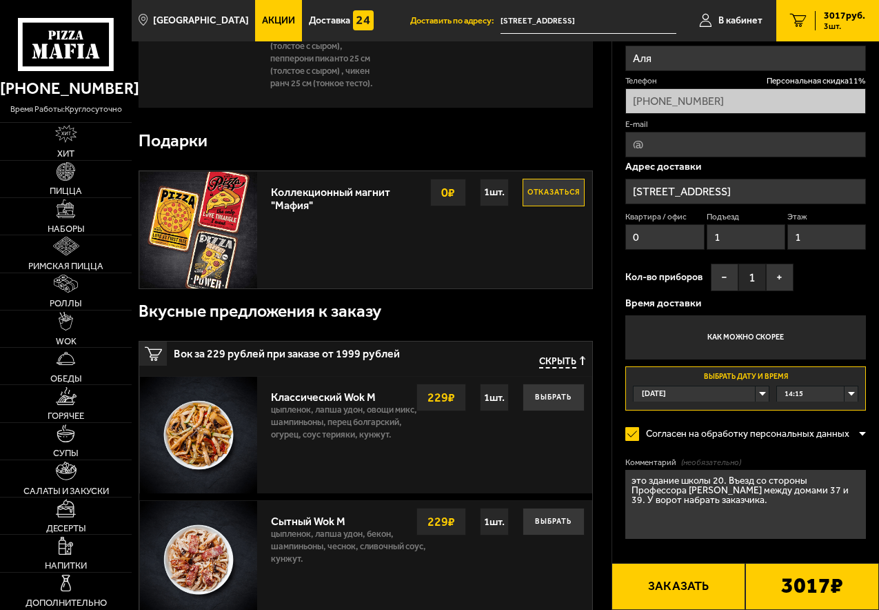
type textarea "это здание школы 20. Въезд со стороны Профессора Попова между домами 37 и 39. У…"
click at [815, 593] on b "3017 ₽" at bounding box center [813, 587] width 62 height 24
click at [786, 591] on b "3017 ₽" at bounding box center [813, 587] width 62 height 24
click at [690, 576] on button "Заказать" at bounding box center [679, 586] width 134 height 47
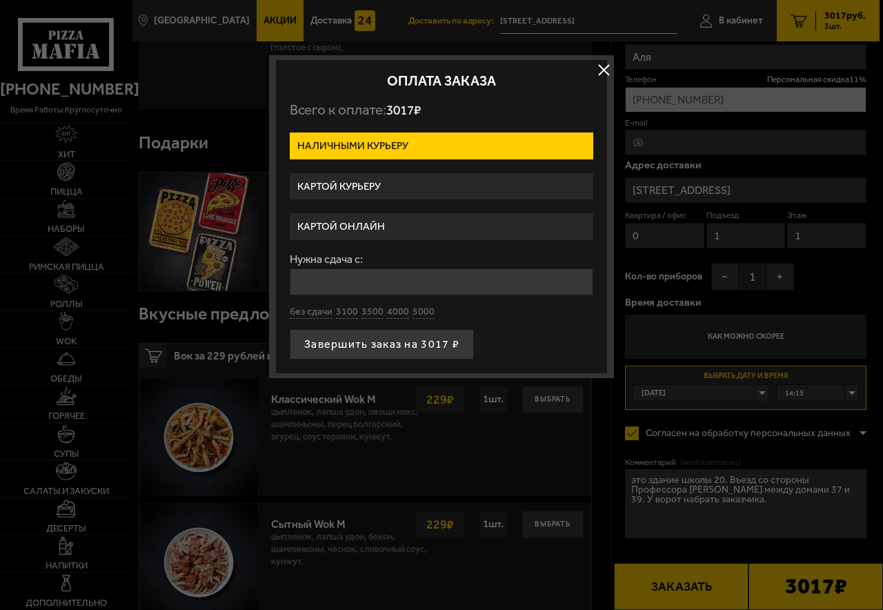
click at [401, 139] on label "Наличными курьеру" at bounding box center [442, 145] width 304 height 27
click at [0, 0] on input "Наличными курьеру" at bounding box center [0, 0] width 0 height 0
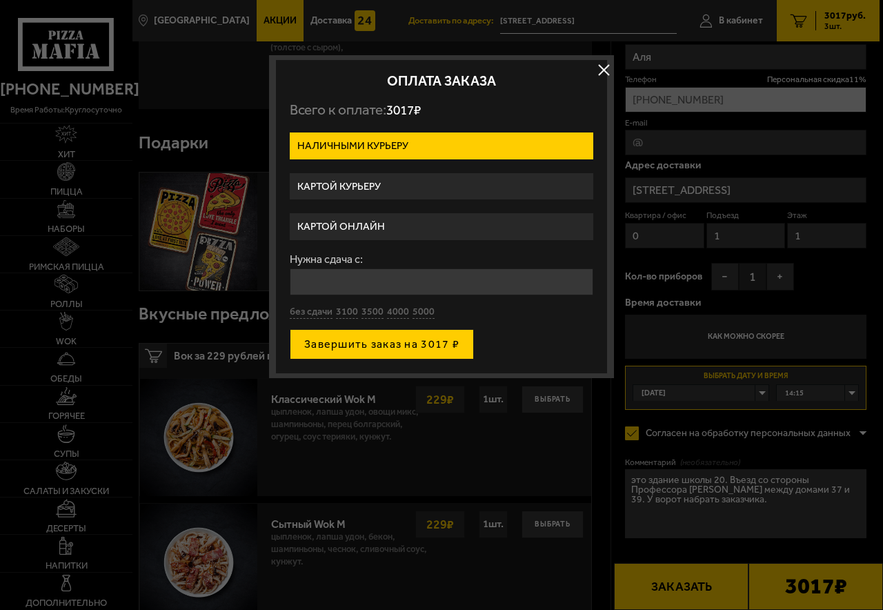
click at [418, 339] on button "Завершить заказ на 3017 ₽" at bounding box center [382, 344] width 184 height 30
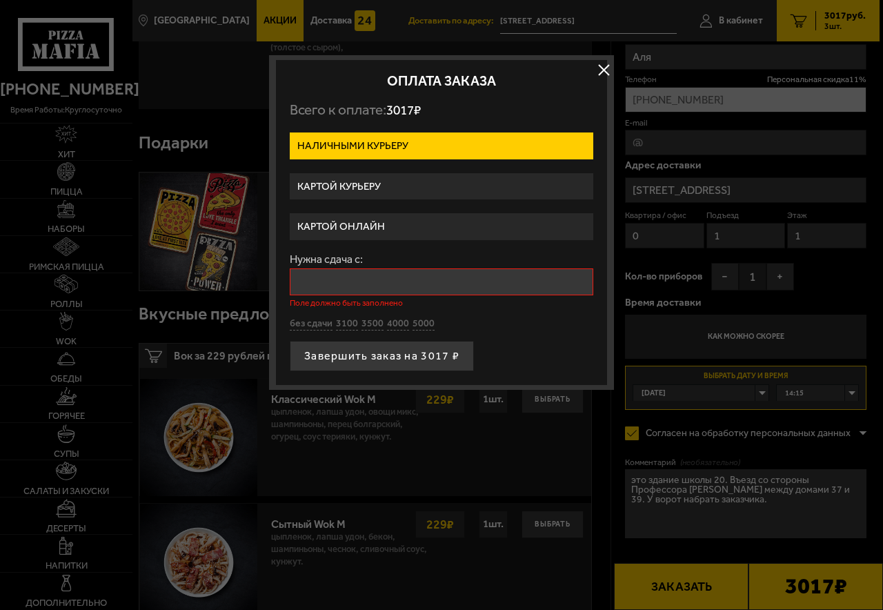
click at [391, 289] on input "Нужна сдача с:" at bounding box center [442, 281] width 304 height 27
click at [326, 320] on button "без сдачи" at bounding box center [311, 323] width 43 height 13
type input "0"
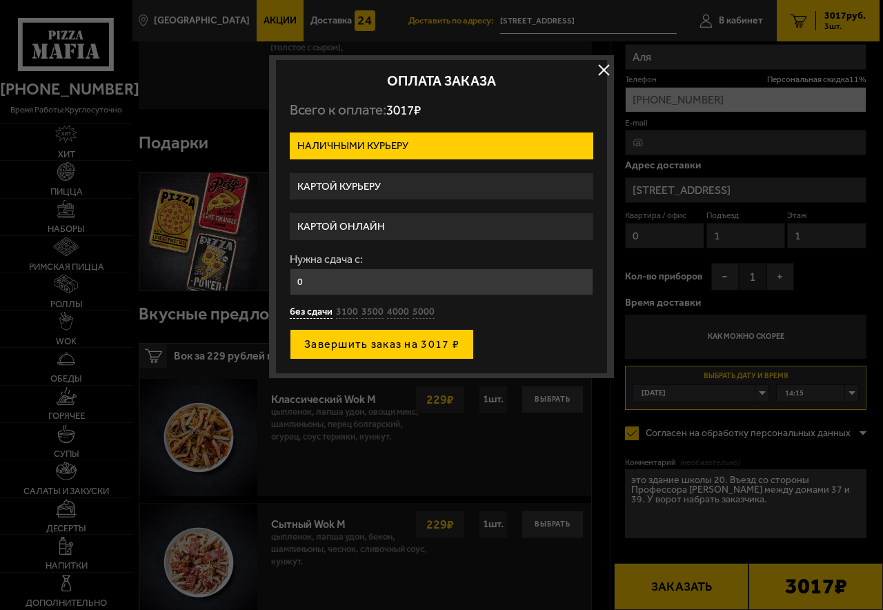
click at [348, 346] on button "Завершить заказ на 3017 ₽" at bounding box center [382, 344] width 184 height 30
